Goal: Register for event/course

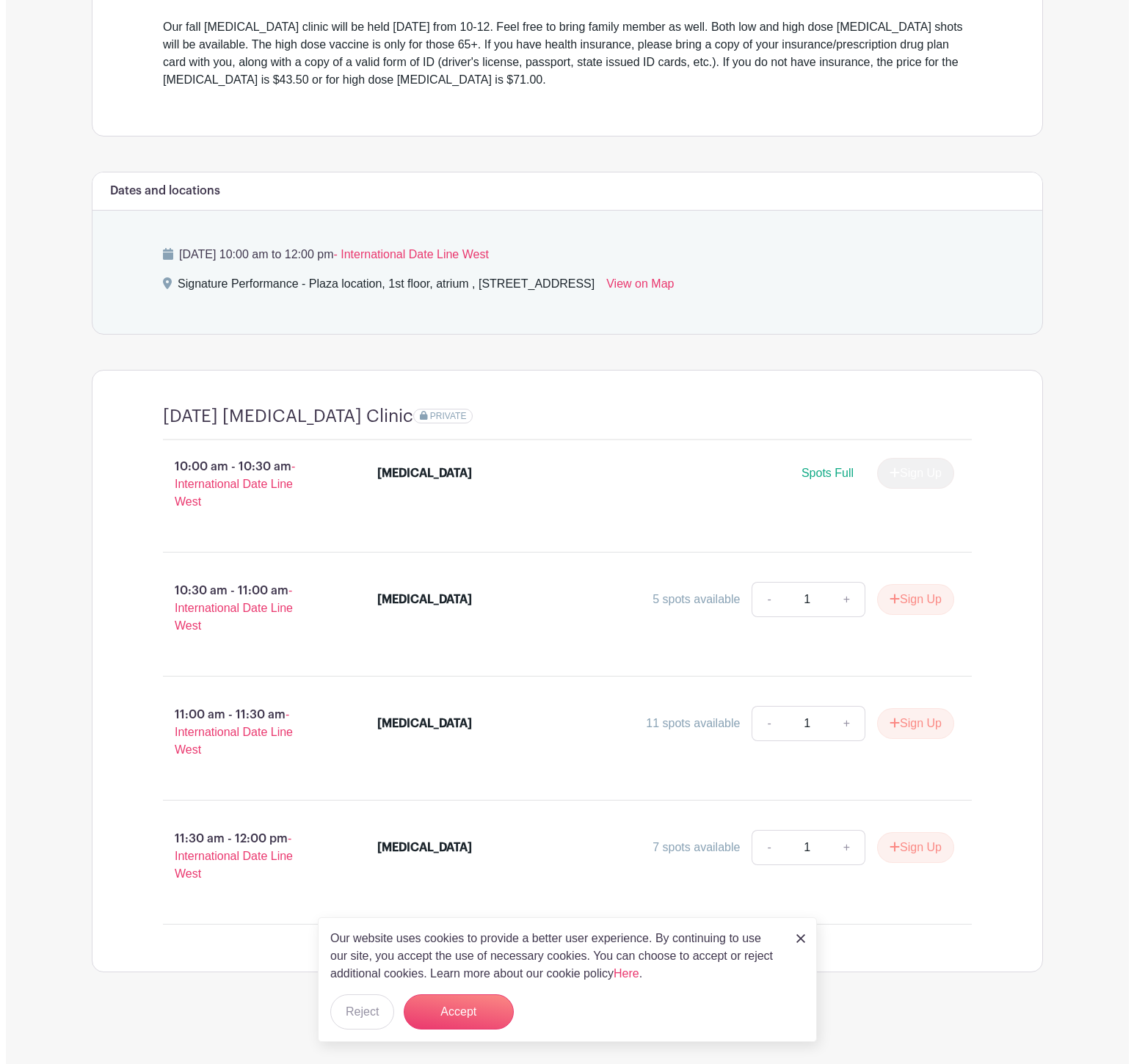
scroll to position [847, 0]
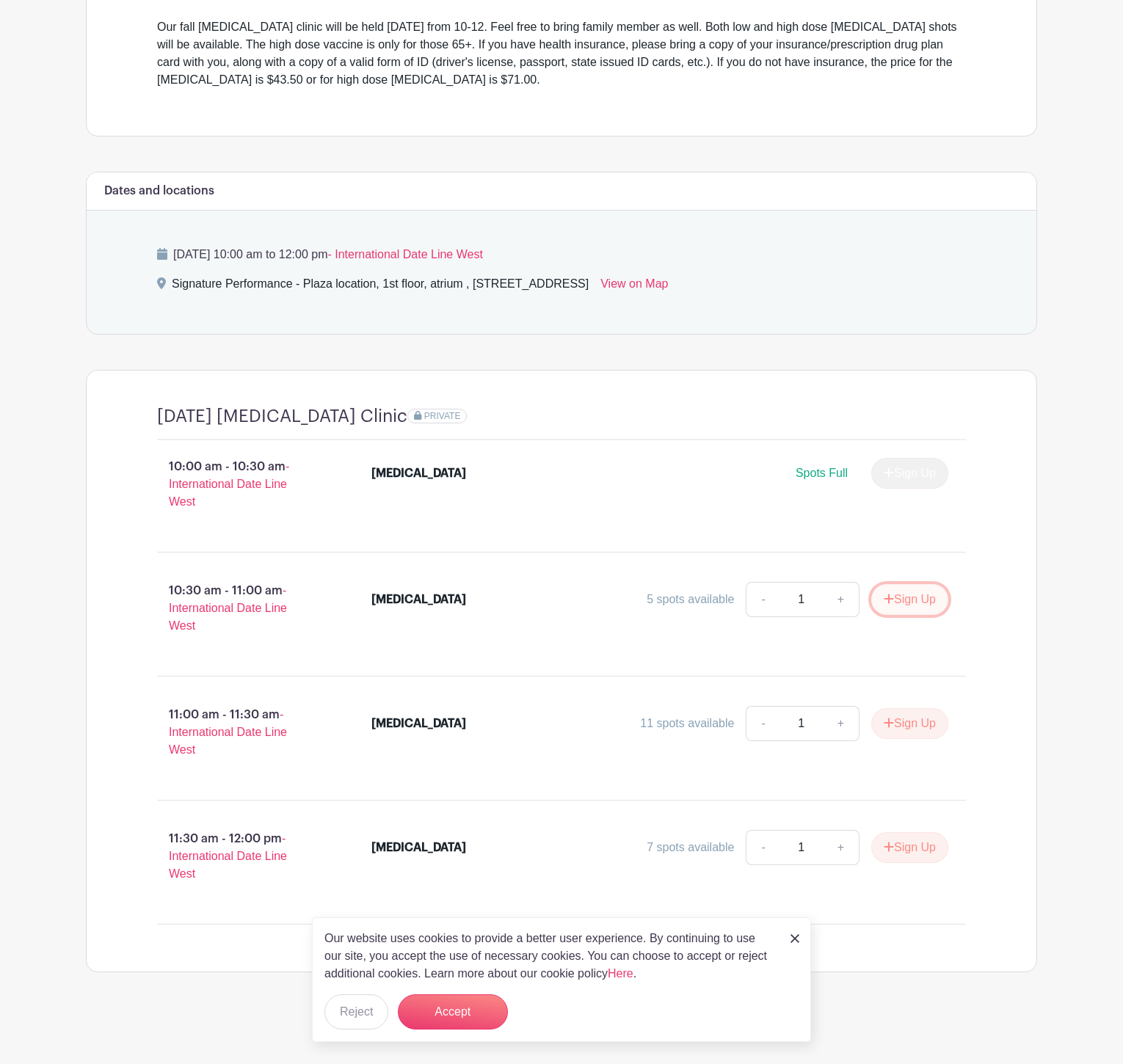
click at [871, 584] on button "Sign Up" at bounding box center [910, 599] width 77 height 31
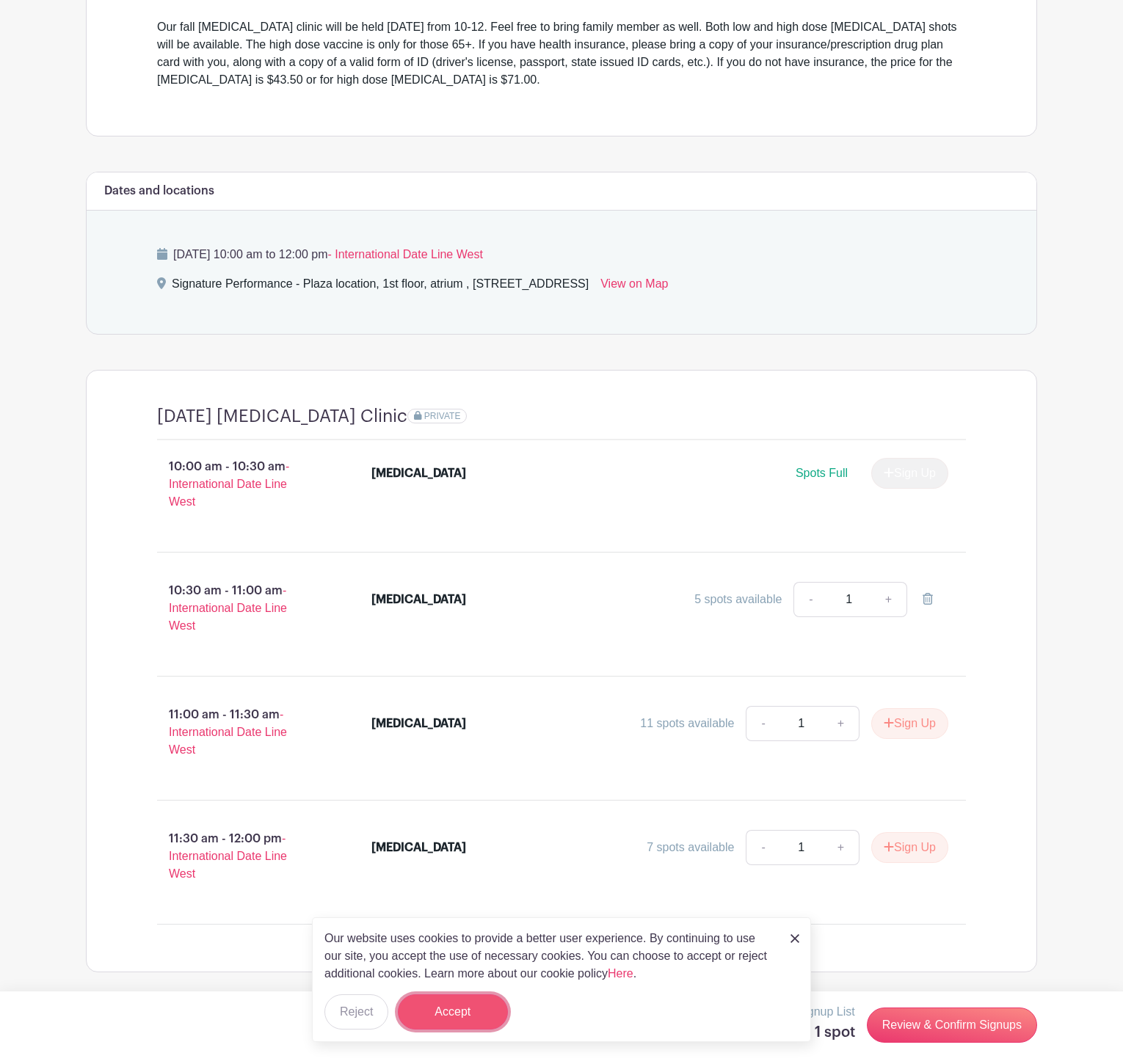
click at [477, 1017] on button "Accept" at bounding box center [453, 1012] width 110 height 35
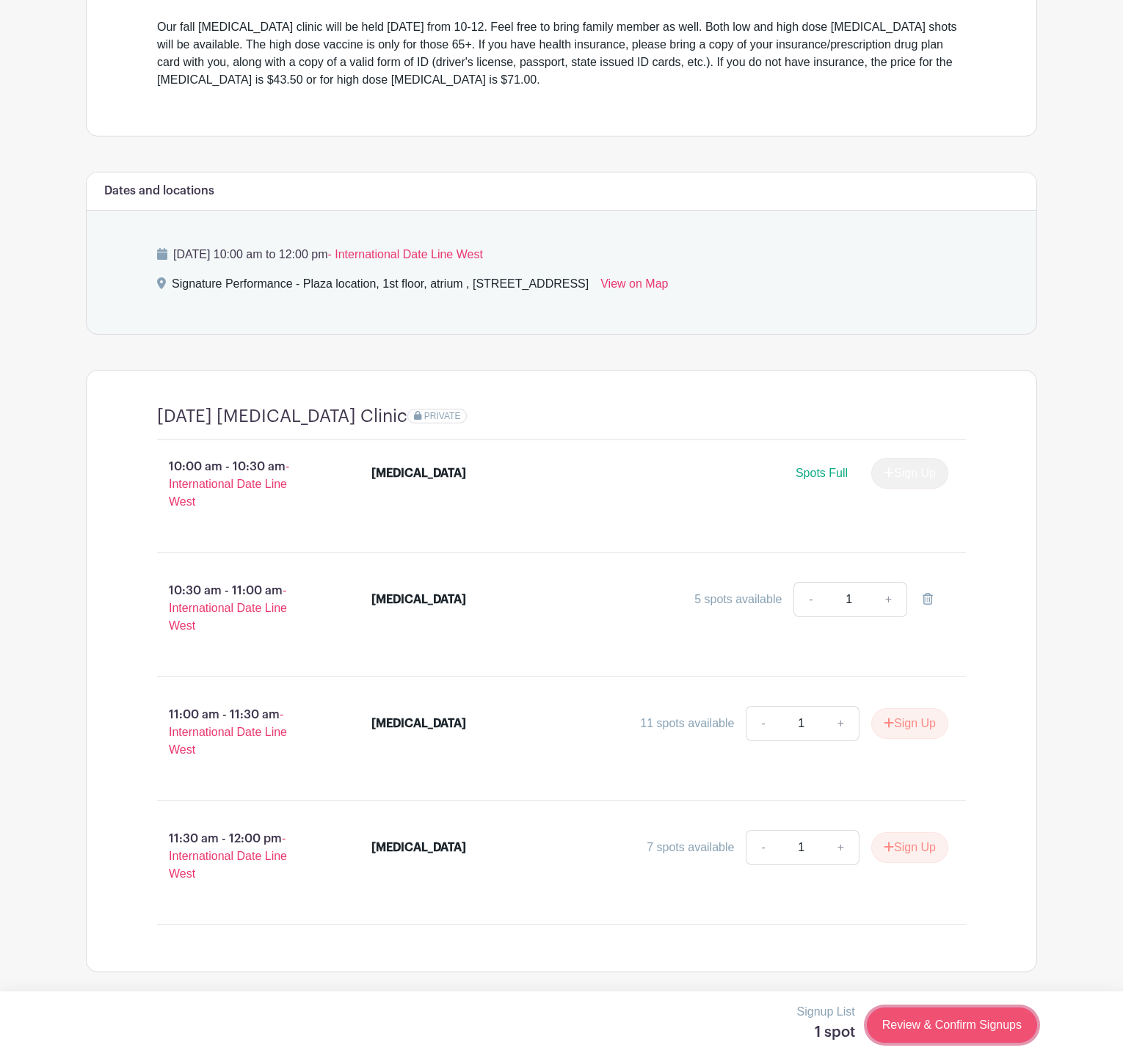
click at [940, 1036] on link "Review & Confirm Signups" at bounding box center [952, 1025] width 170 height 35
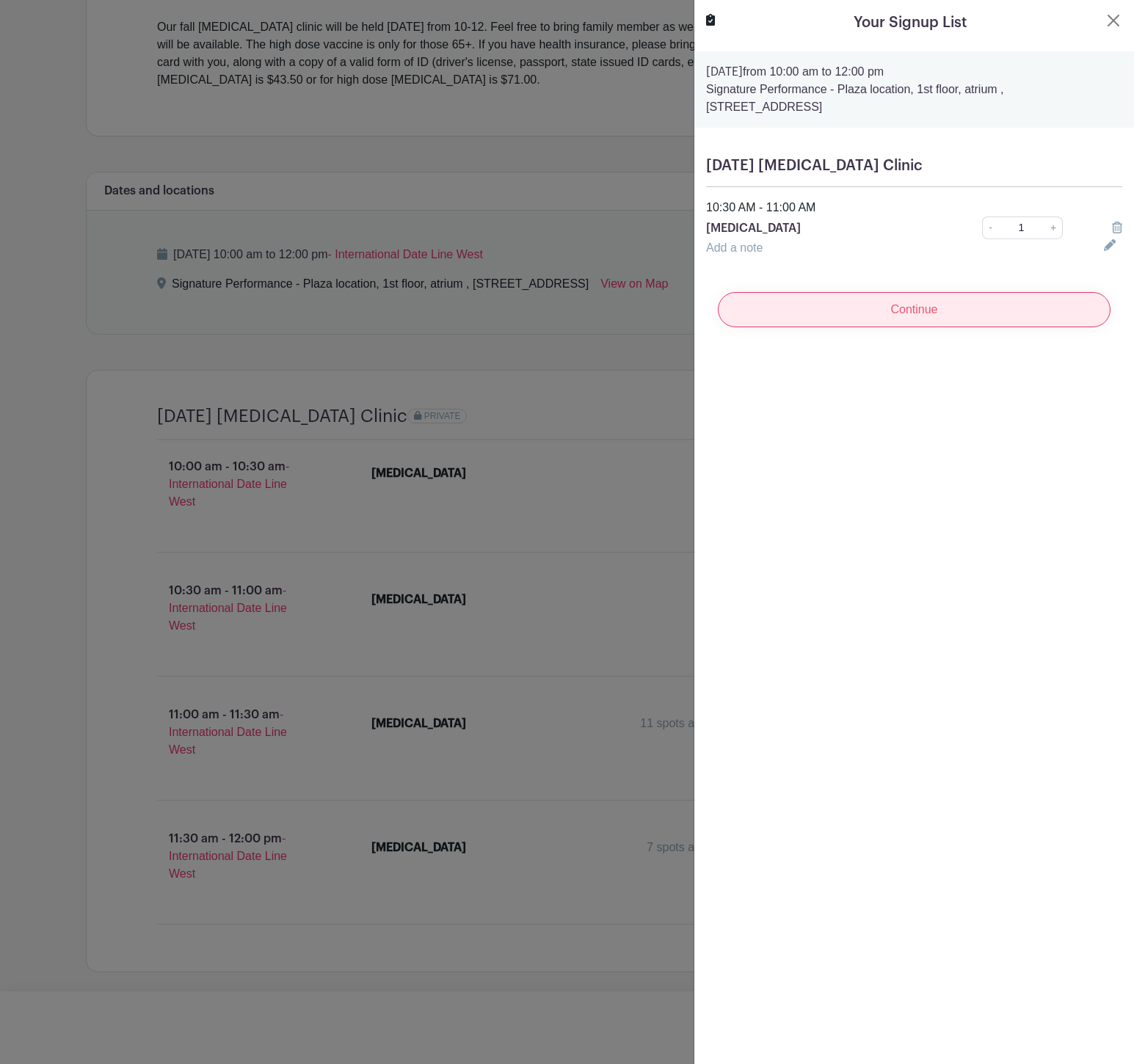
click at [908, 328] on input "Continue" at bounding box center [913, 309] width 393 height 35
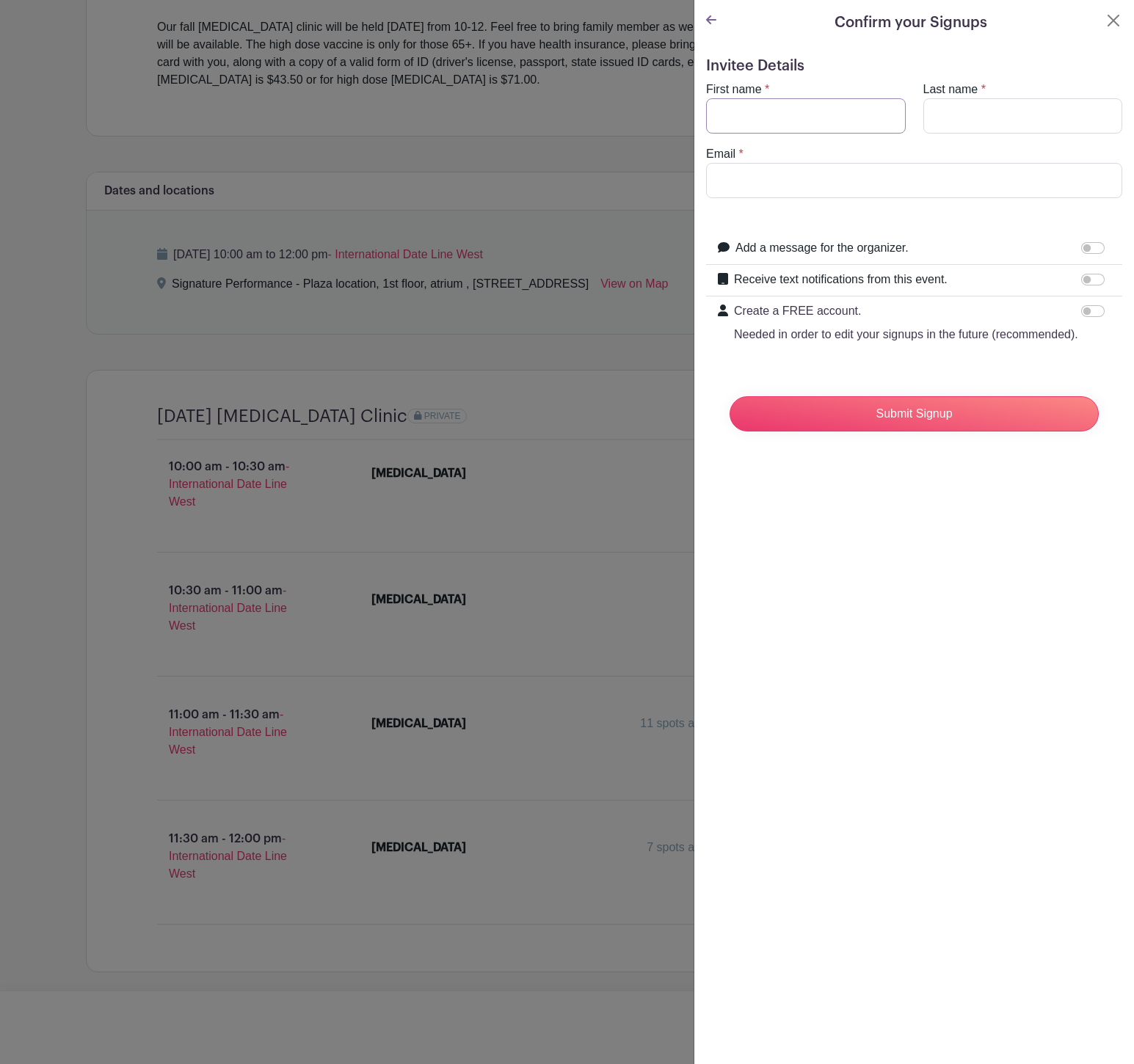
click at [783, 134] on input "First name" at bounding box center [806, 115] width 200 height 35
type input "[PERSON_NAME]"
type input "[EMAIL_ADDRESS][DOMAIN_NAME]"
click at [1081, 253] on input "Add a message for the organizer." at bounding box center [1093, 248] width 24 height 12
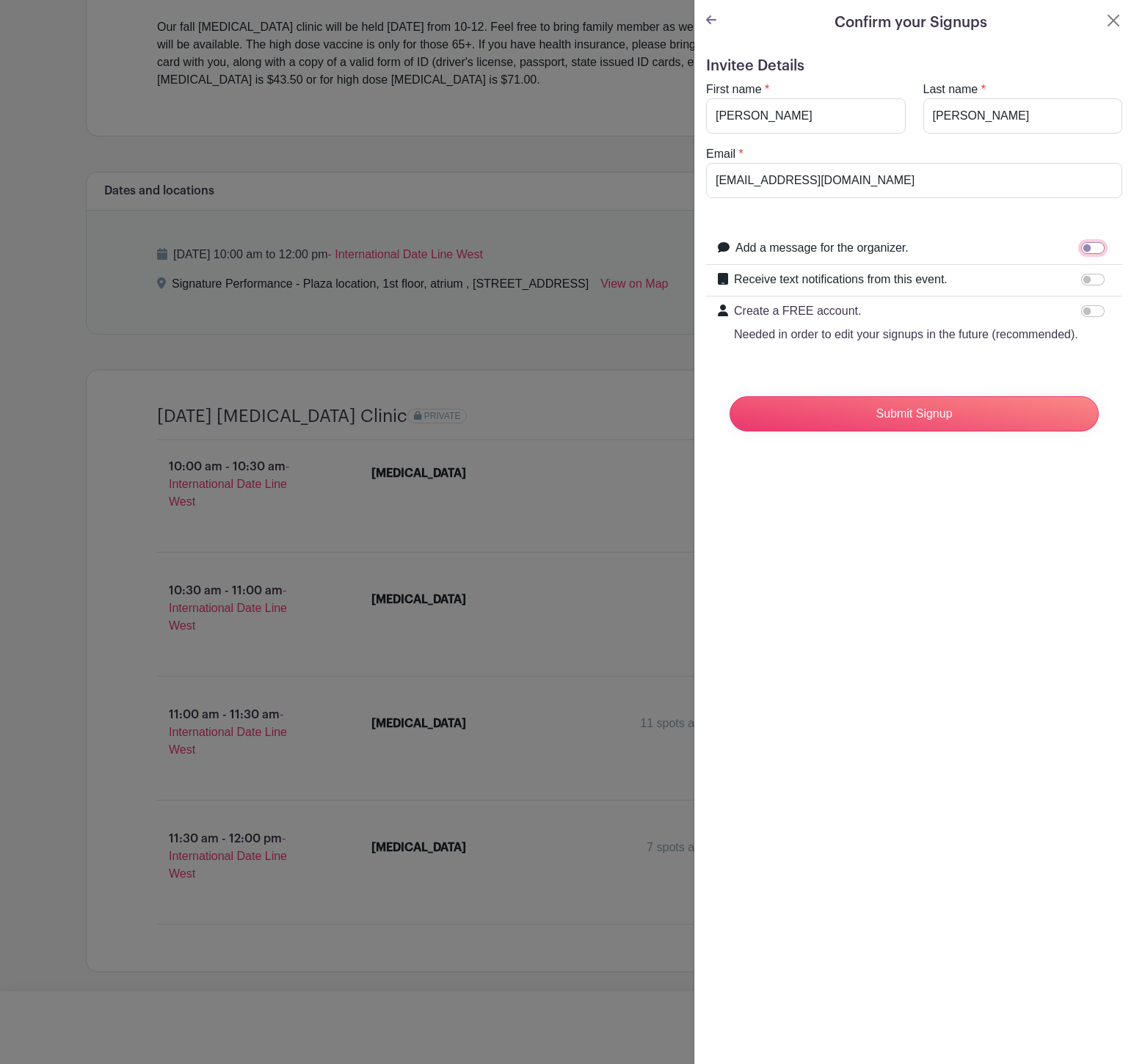
checkbox input "true"
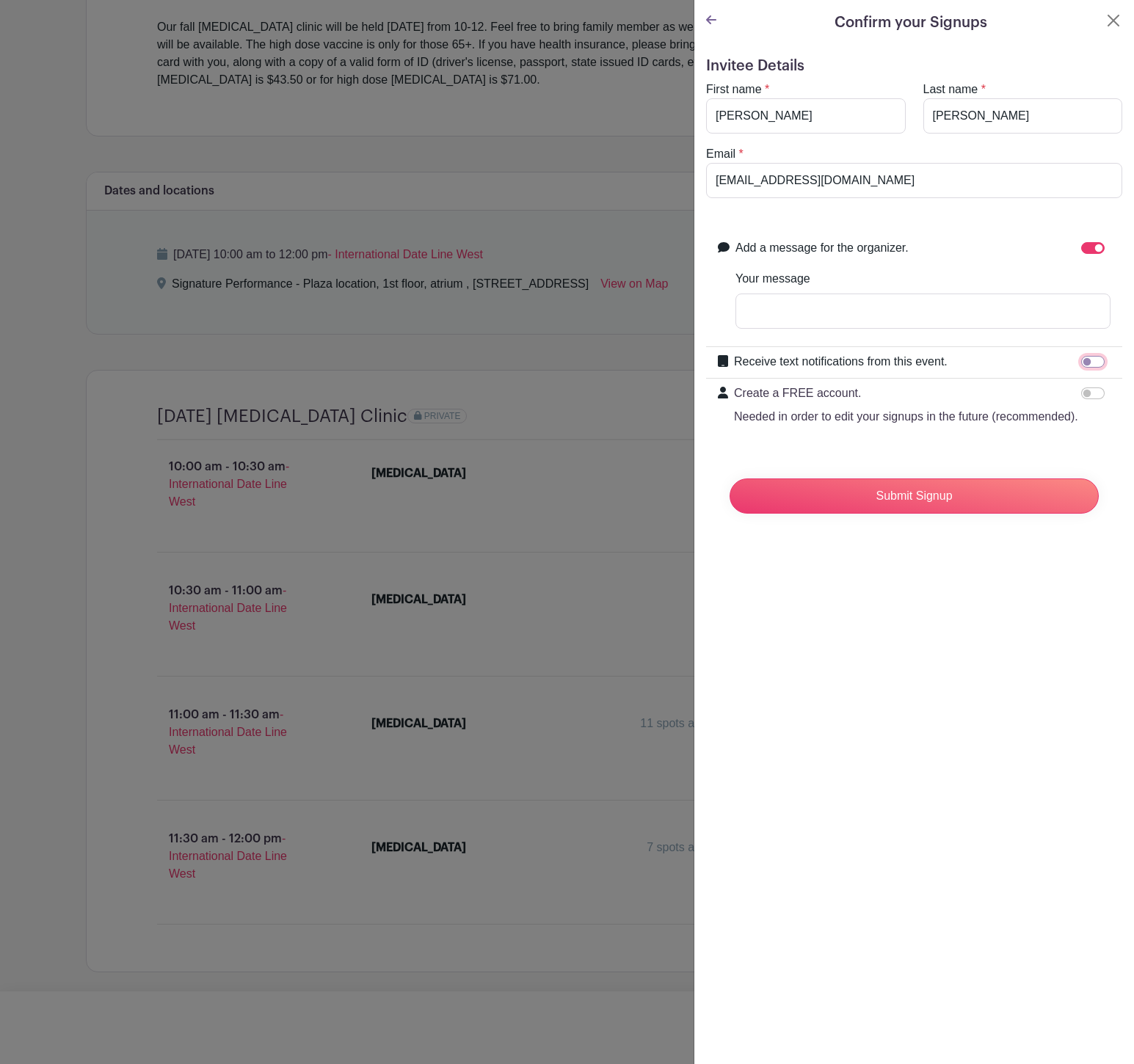
click at [1081, 368] on input "Receive text notifications from this event." at bounding box center [1093, 361] width 24 height 12
checkbox input "true"
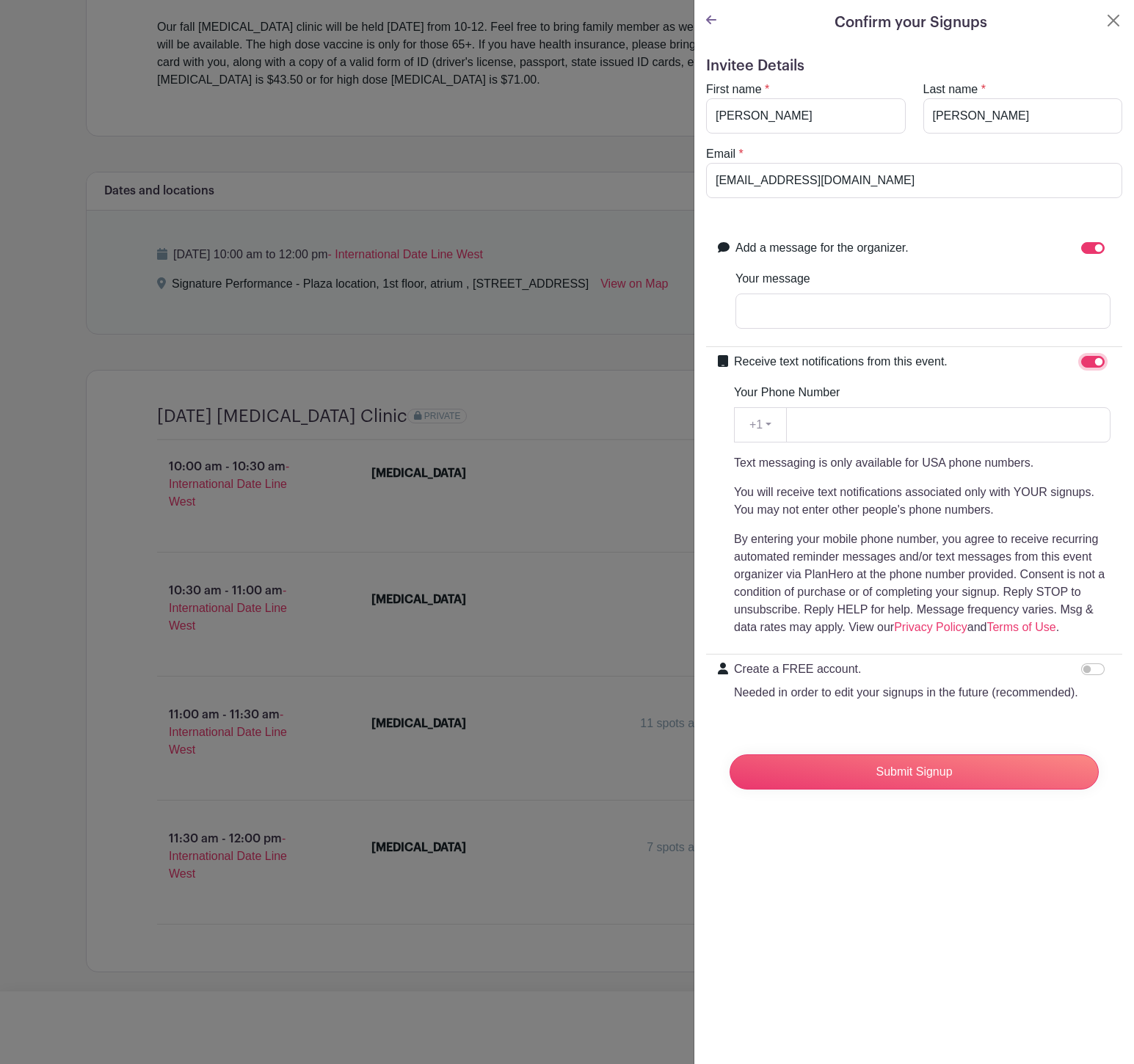
scroll to position [66, 0]
click at [856, 443] on input "Your Phone Number" at bounding box center [948, 425] width 324 height 35
type input "1"
type input "4029720700"
click at [962, 790] on input "Submit Signup" at bounding box center [913, 771] width 369 height 35
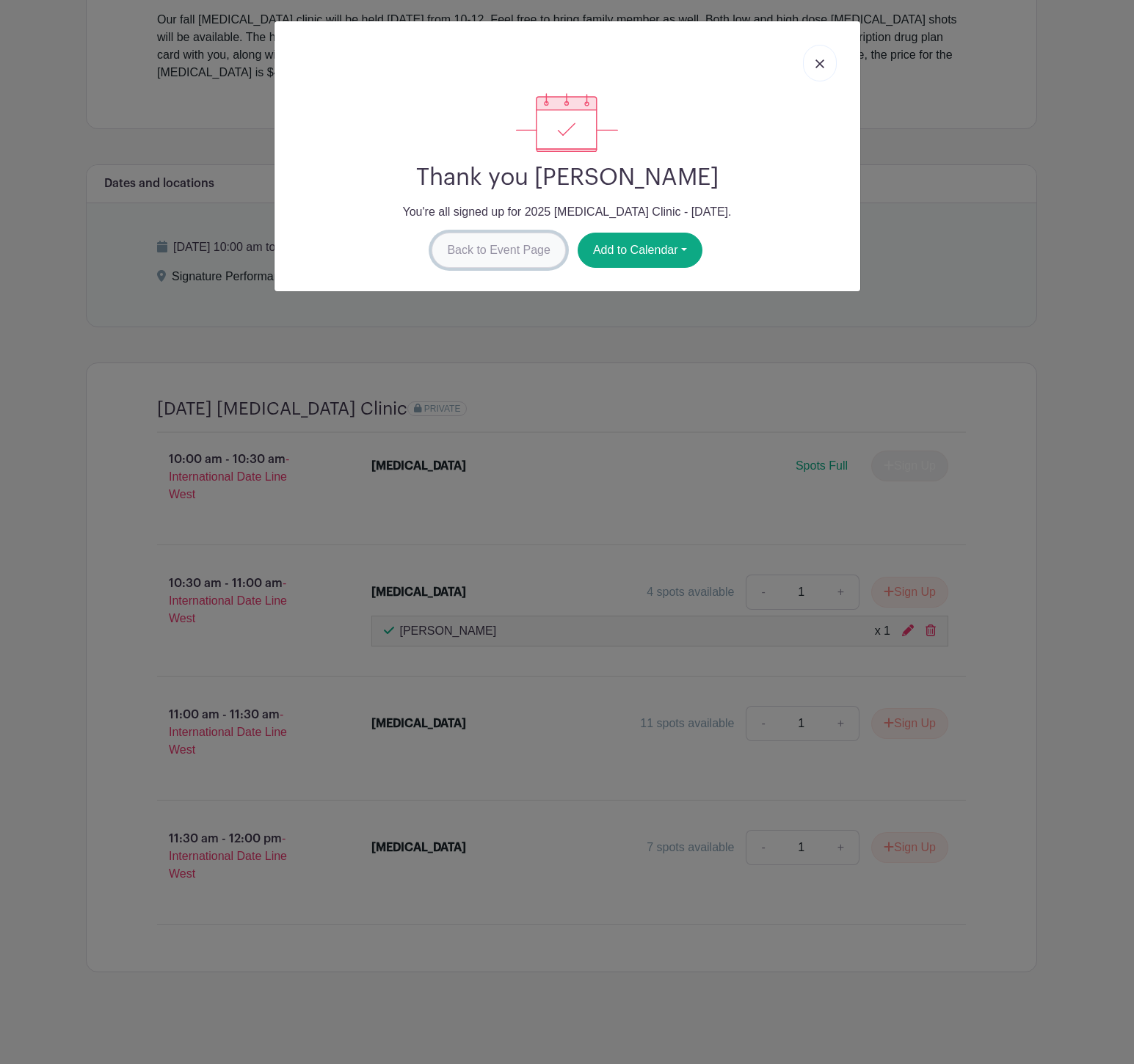
click at [474, 268] on link "Back to Event Page" at bounding box center [499, 250] width 135 height 35
